Goal: Information Seeking & Learning: Find specific fact

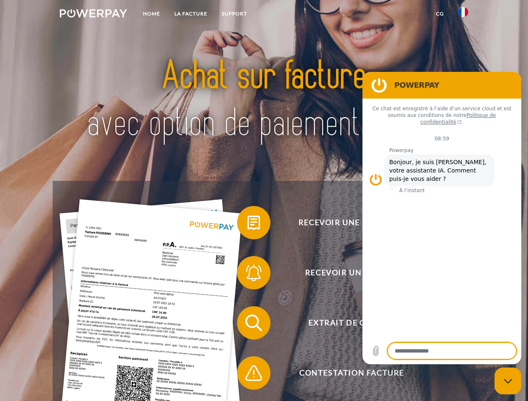
click at [93, 15] on img at bounding box center [93, 13] width 67 height 8
click at [463, 15] on img at bounding box center [463, 12] width 10 height 10
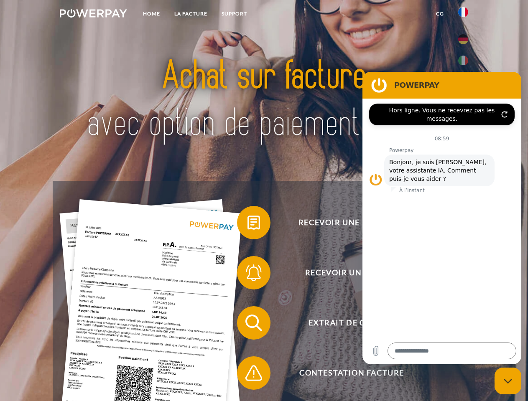
click at [440, 14] on link "CG" at bounding box center [440, 13] width 22 height 15
click at [247, 224] on span at bounding box center [241, 223] width 42 height 42
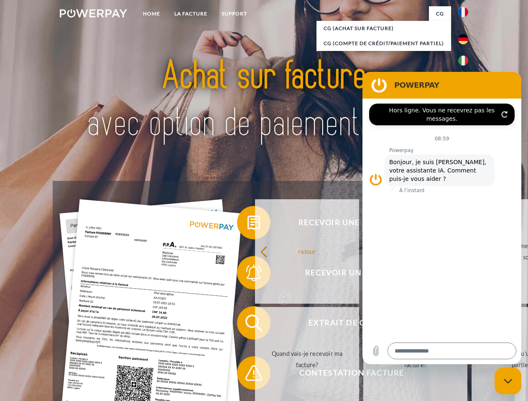
click at [247, 275] on span at bounding box center [241, 273] width 42 height 42
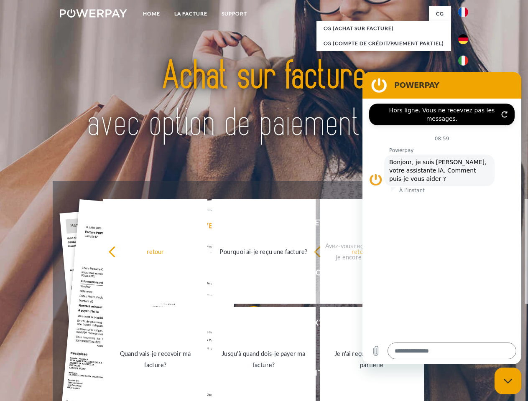
click at [247, 325] on link "Jusqu'à quand dois-je payer ma facture?" at bounding box center [264, 359] width 104 height 105
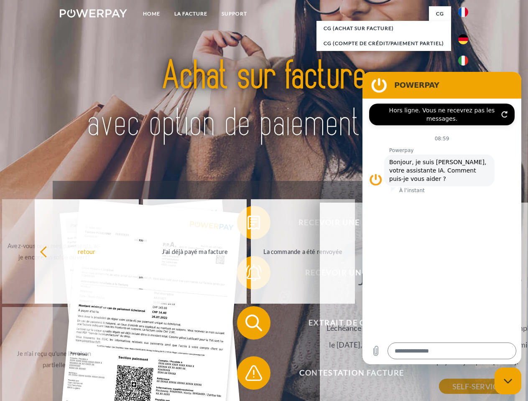
click at [247, 375] on span at bounding box center [241, 373] width 42 height 42
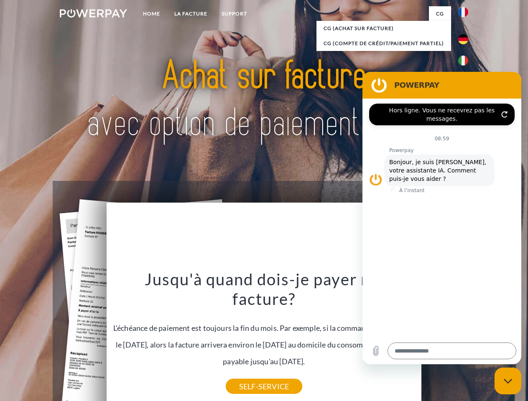
click at [508, 381] on icon "Fermer la fenêtre de messagerie" at bounding box center [508, 381] width 9 height 5
type textarea "*"
